Goal: Information Seeking & Learning: Learn about a topic

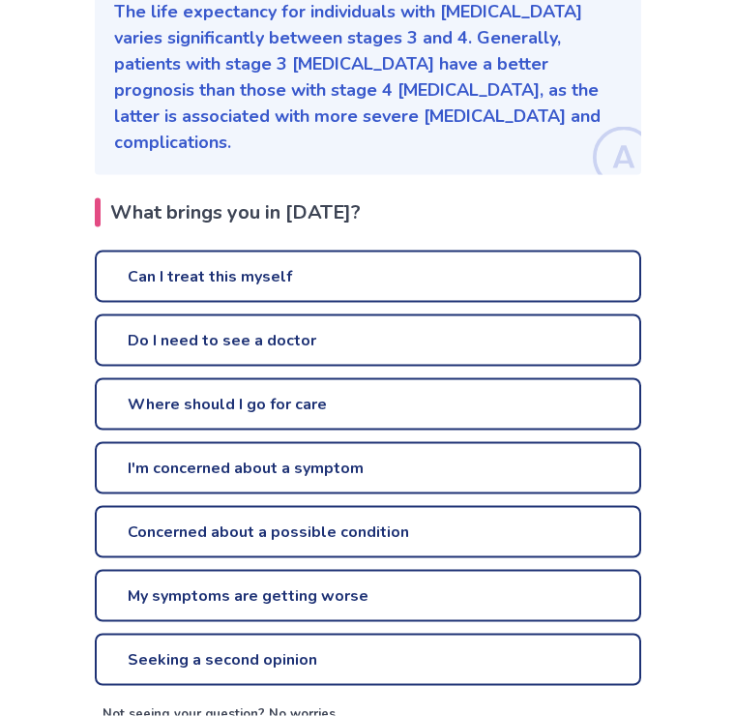
scroll to position [353, 0]
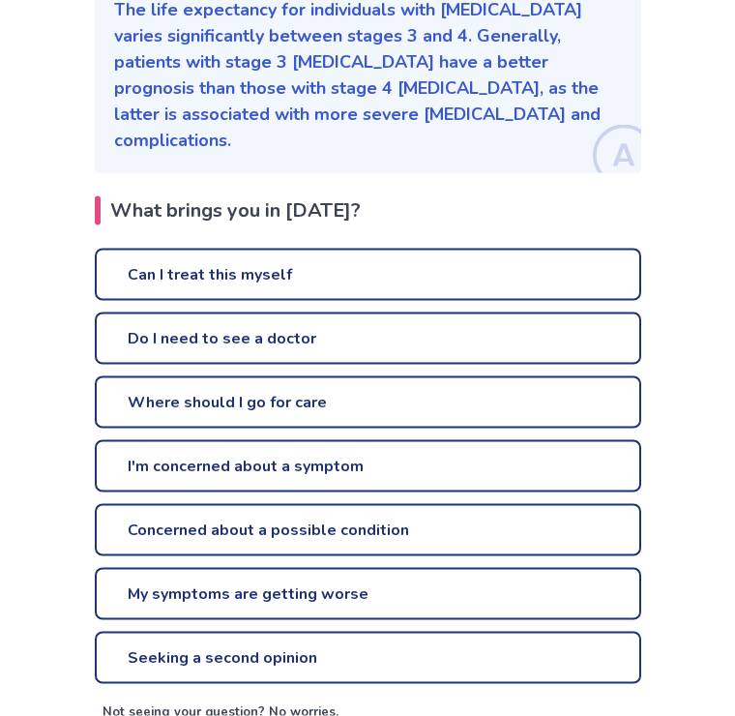
click at [603, 446] on link "I'm concerned about a symptom" at bounding box center [368, 466] width 546 height 52
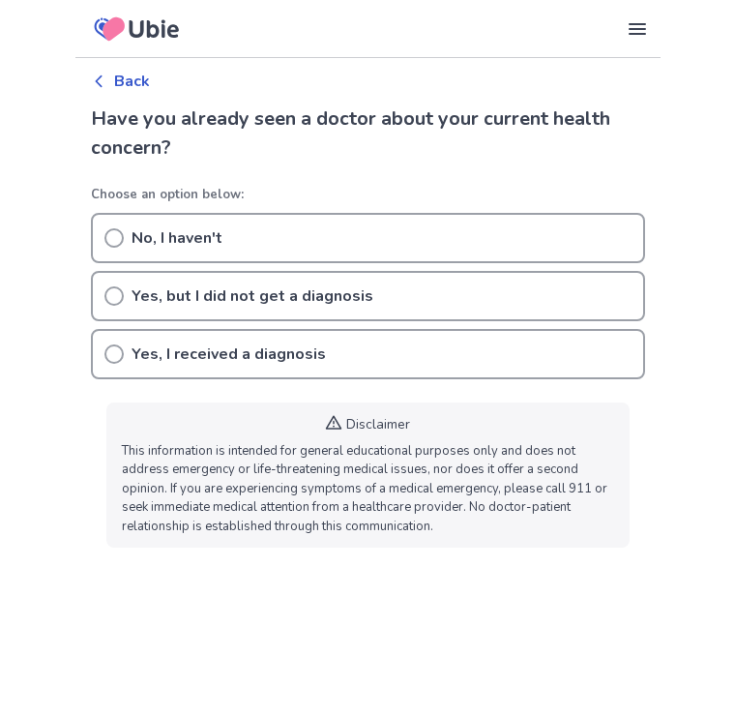
click at [112, 358] on icon at bounding box center [113, 353] width 19 height 19
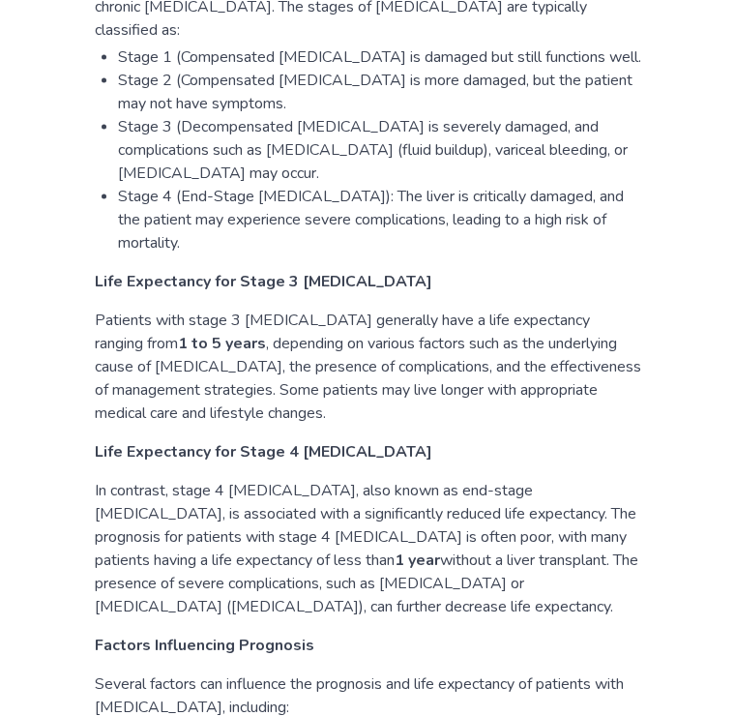
scroll to position [1306, 0]
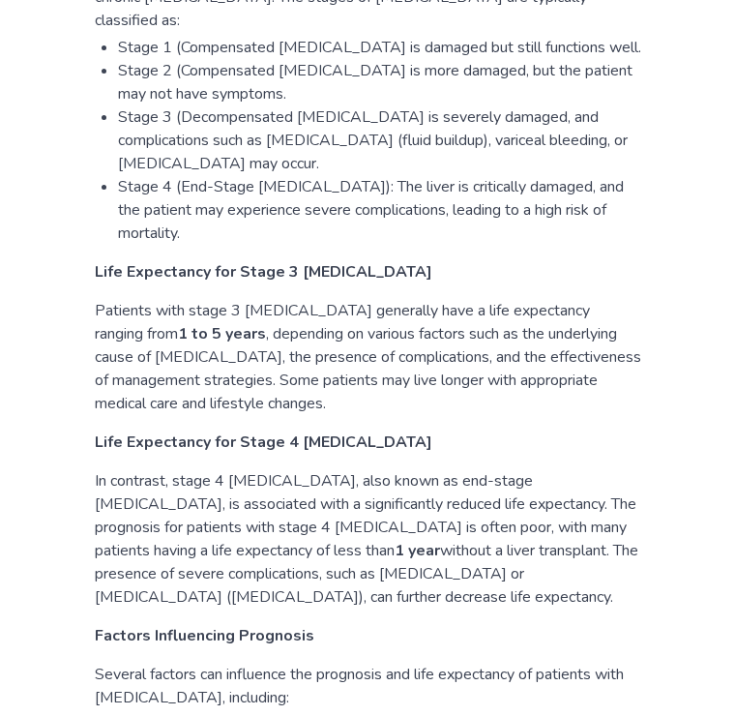
click at [388, 481] on p "In contrast, stage 4 [MEDICAL_DATA], also known as end-stage [MEDICAL_DATA], is…" at bounding box center [368, 538] width 546 height 139
click at [327, 430] on h3 "Life Expectancy for Stage 4 [MEDICAL_DATA]" at bounding box center [368, 441] width 546 height 23
click at [305, 430] on h3 "Life Expectancy for Stage 4 [MEDICAL_DATA]" at bounding box center [368, 441] width 546 height 23
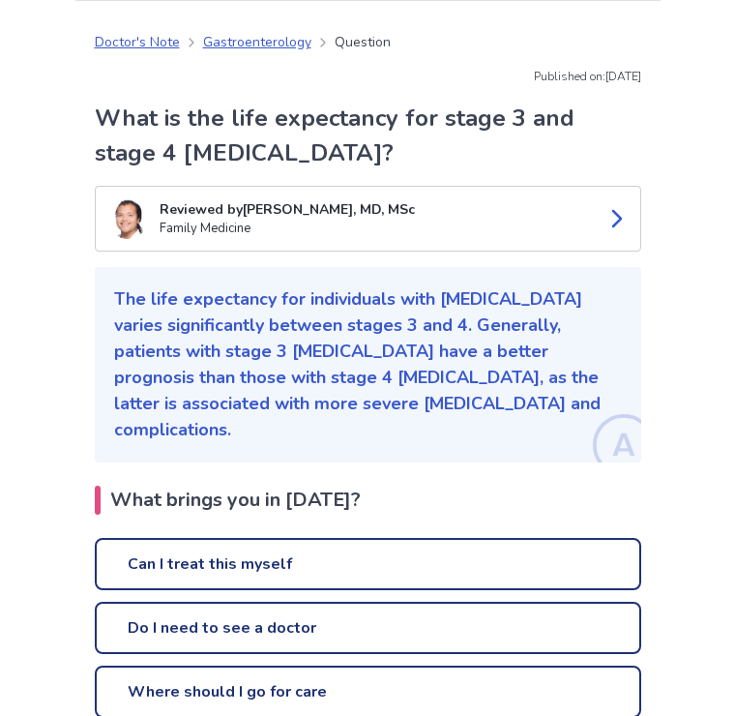
scroll to position [0, 0]
